Goal: Task Accomplishment & Management: Use online tool/utility

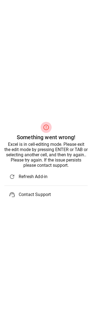
click at [37, 177] on span "Refresh Add-in" at bounding box center [51, 176] width 65 height 7
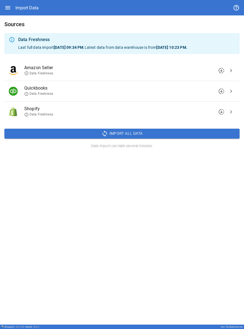
click at [10, 8] on icon "button" at bounding box center [7, 7] width 5 height 3
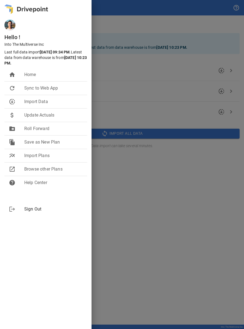
click at [53, 153] on span "Import Plans" at bounding box center [53, 155] width 58 height 7
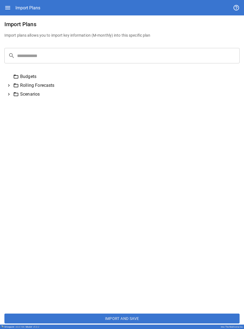
click at [9, 86] on icon at bounding box center [8, 85] width 5 height 5
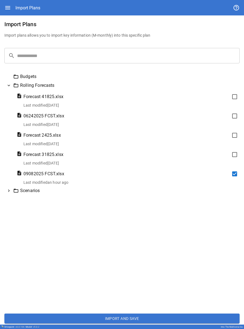
click at [96, 315] on button "Import and Save" at bounding box center [121, 319] width 235 height 10
